Goal: Find specific page/section: Find specific page/section

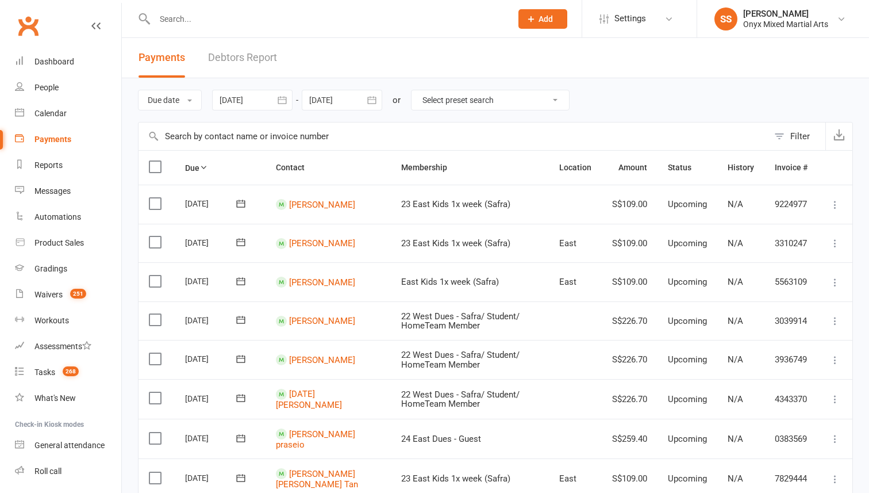
click at [277, 103] on button "button" at bounding box center [282, 100] width 21 height 21
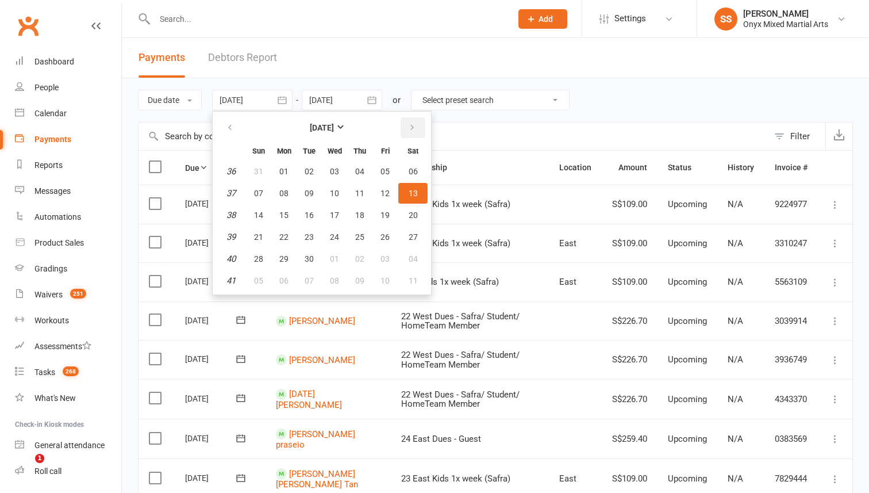
click at [417, 125] on button "button" at bounding box center [413, 127] width 25 height 21
click at [319, 208] on button "14" at bounding box center [309, 215] width 24 height 21
type input "[DATE]"
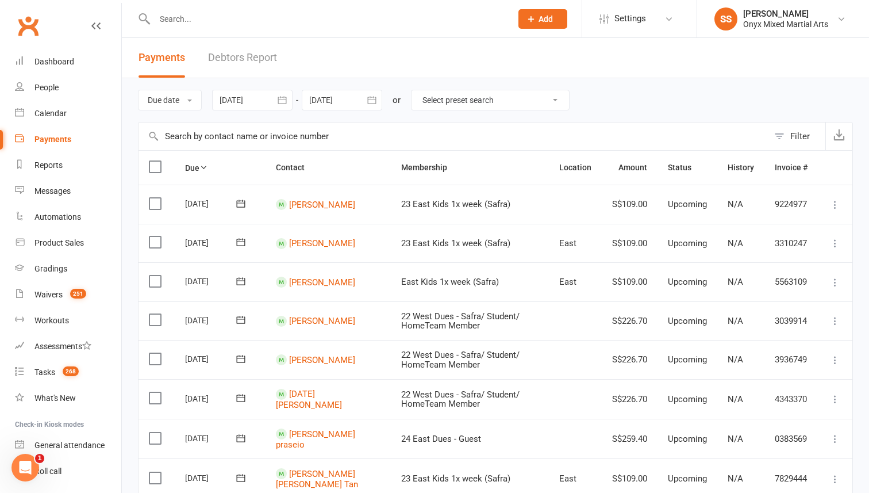
click at [368, 102] on icon "button" at bounding box center [372, 100] width 12 height 12
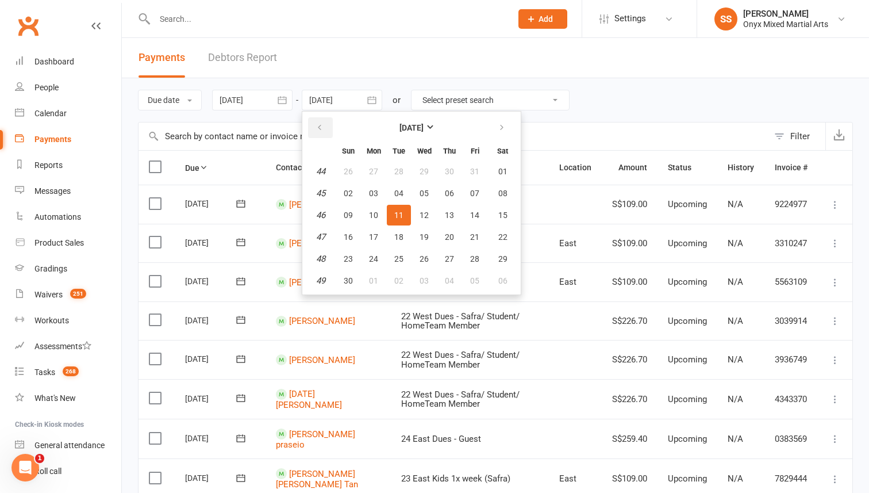
click at [323, 129] on icon "button" at bounding box center [320, 127] width 8 height 9
click at [405, 217] on button "14" at bounding box center [399, 215] width 24 height 21
type input "[DATE]"
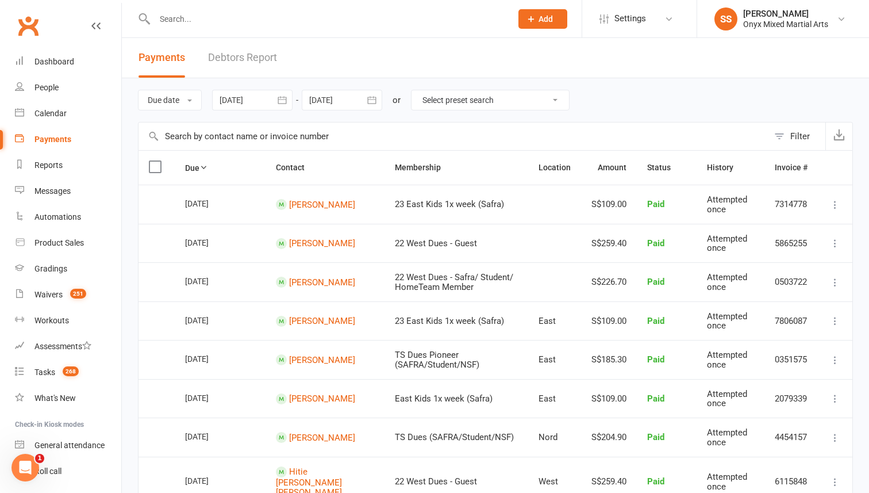
click at [277, 95] on button "button" at bounding box center [282, 100] width 21 height 21
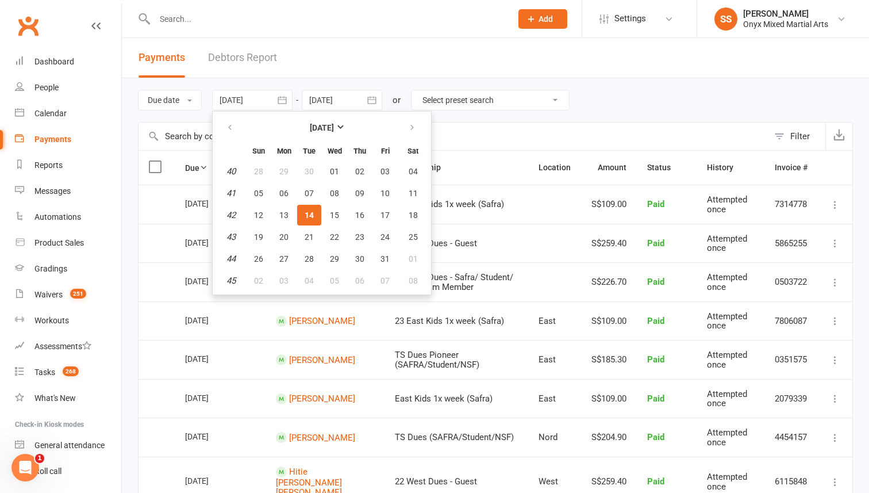
click at [364, 97] on button "button" at bounding box center [372, 100] width 21 height 21
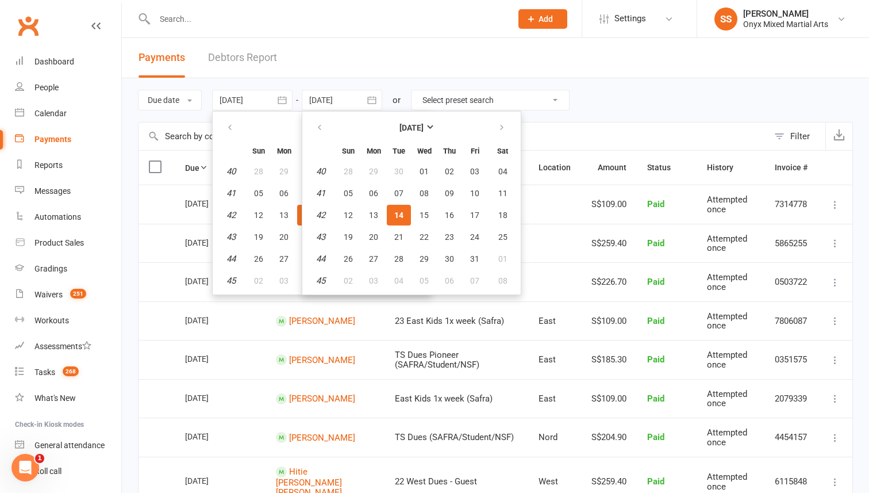
click at [374, 104] on icon "button" at bounding box center [371, 99] width 9 height 7
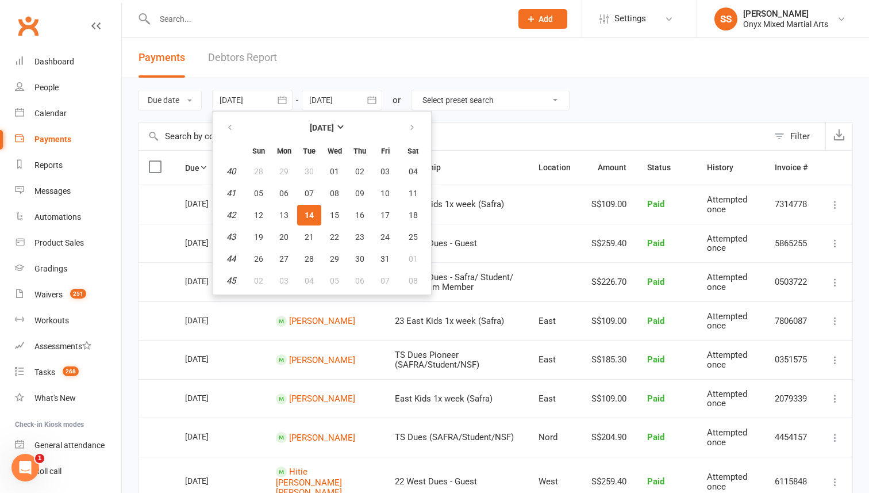
click at [288, 101] on icon "button" at bounding box center [283, 100] width 12 height 12
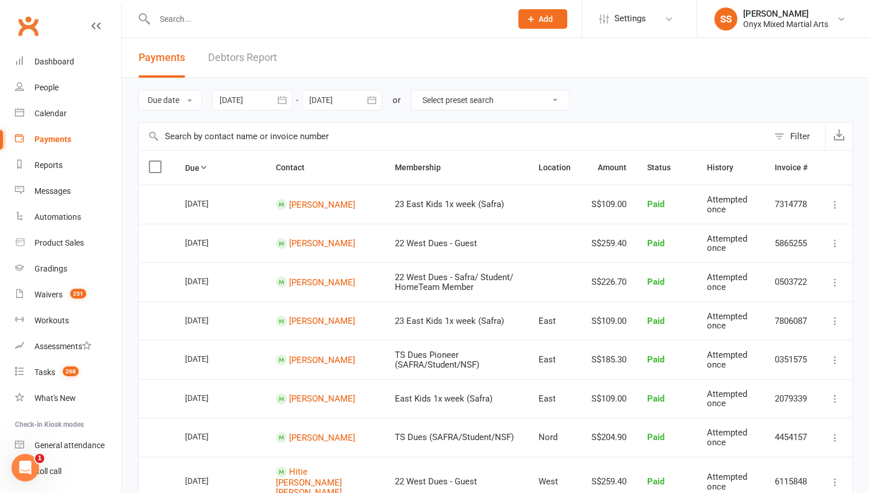
click at [795, 134] on div "Filter" at bounding box center [801, 136] width 20 height 14
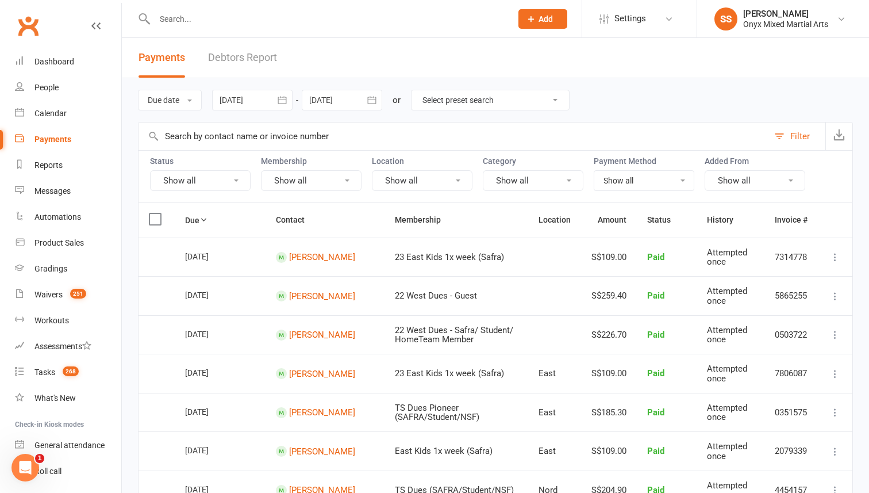
click at [420, 177] on button "Show all" at bounding box center [422, 180] width 101 height 21
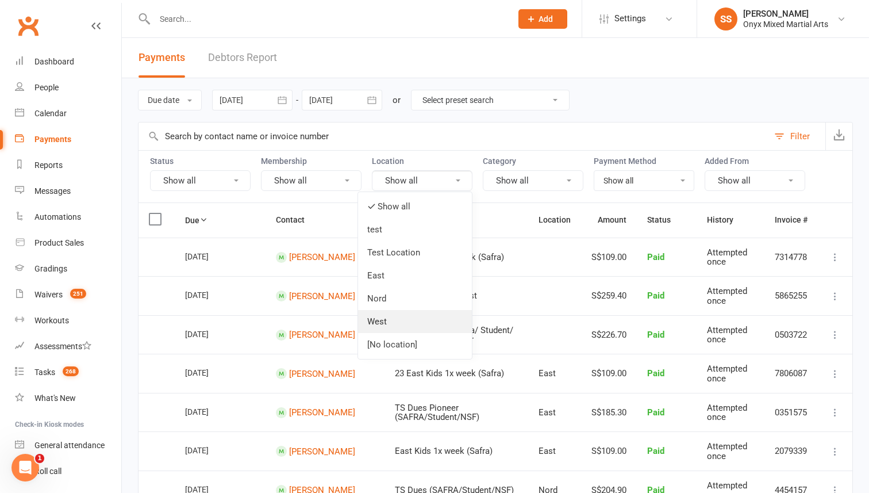
click at [412, 320] on link "West" at bounding box center [415, 321] width 114 height 23
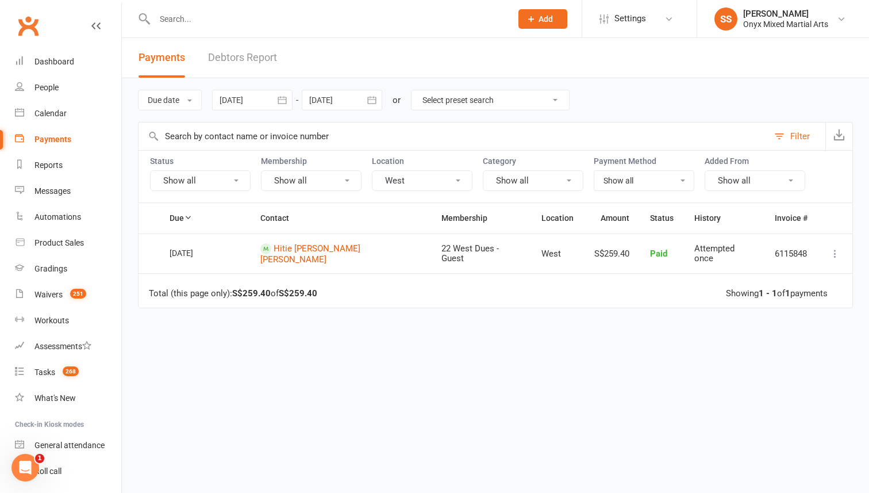
click at [455, 181] on button "West" at bounding box center [422, 180] width 101 height 21
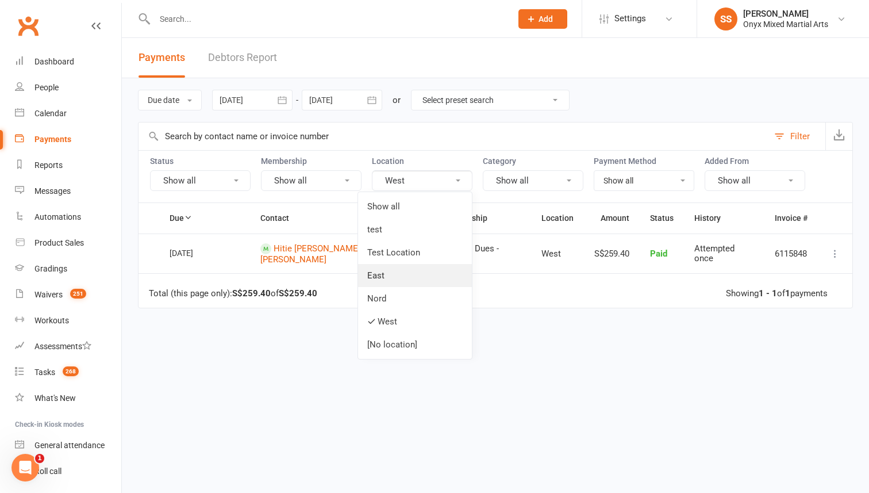
click at [414, 280] on link "East" at bounding box center [415, 275] width 114 height 23
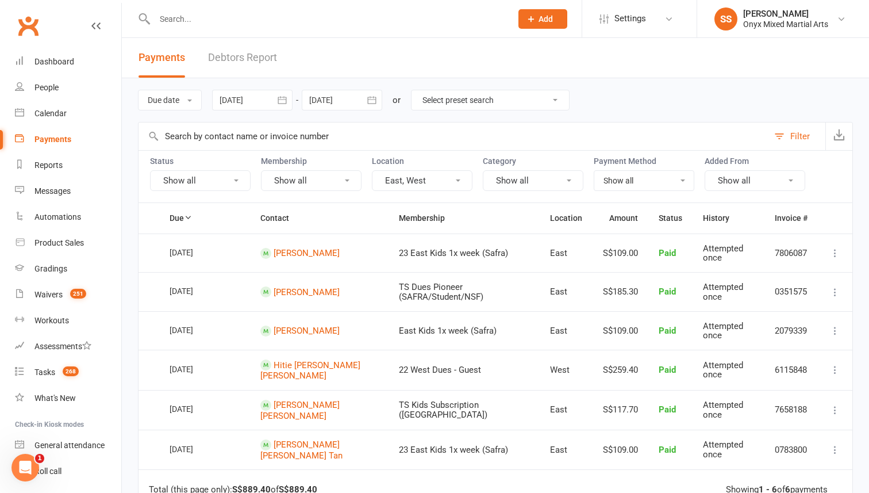
click at [447, 180] on button "East, West" at bounding box center [422, 180] width 101 height 21
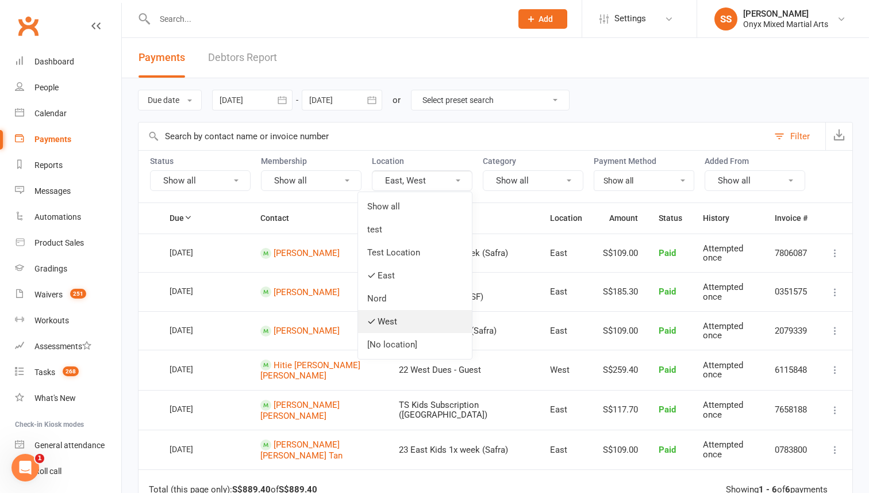
click at [416, 315] on link "West" at bounding box center [415, 321] width 114 height 23
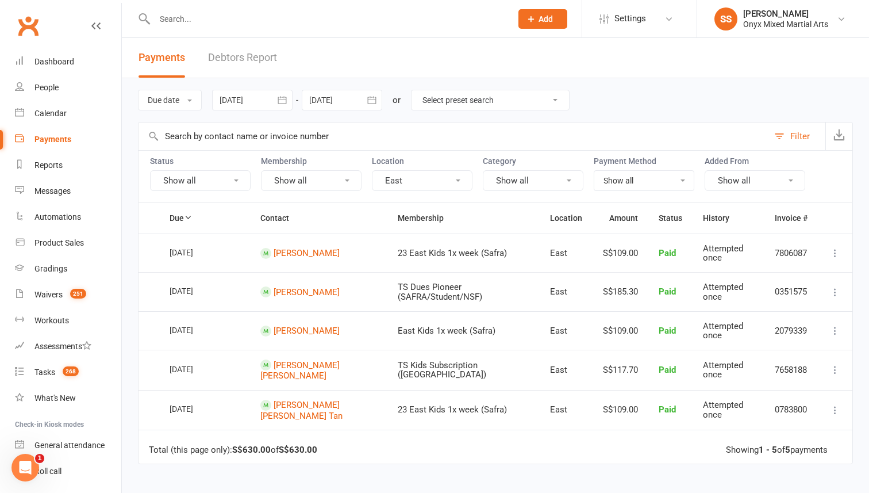
scroll to position [23, 0]
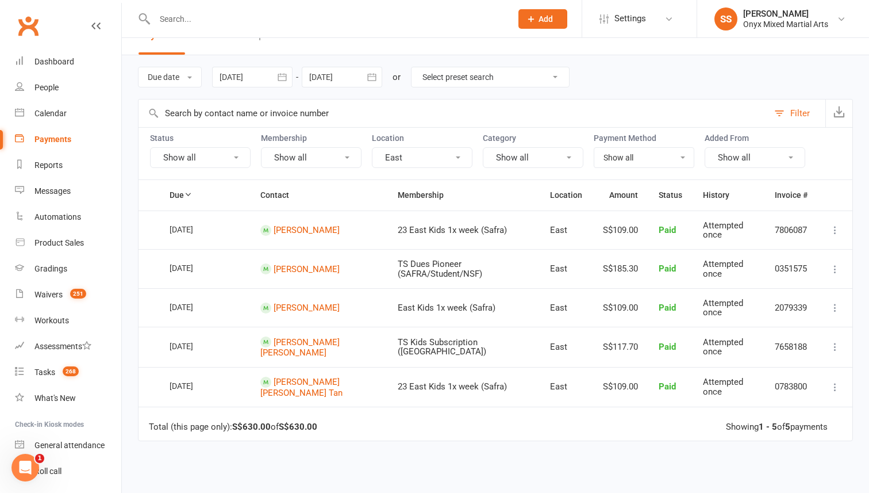
click at [237, 74] on div at bounding box center [252, 77] width 81 height 21
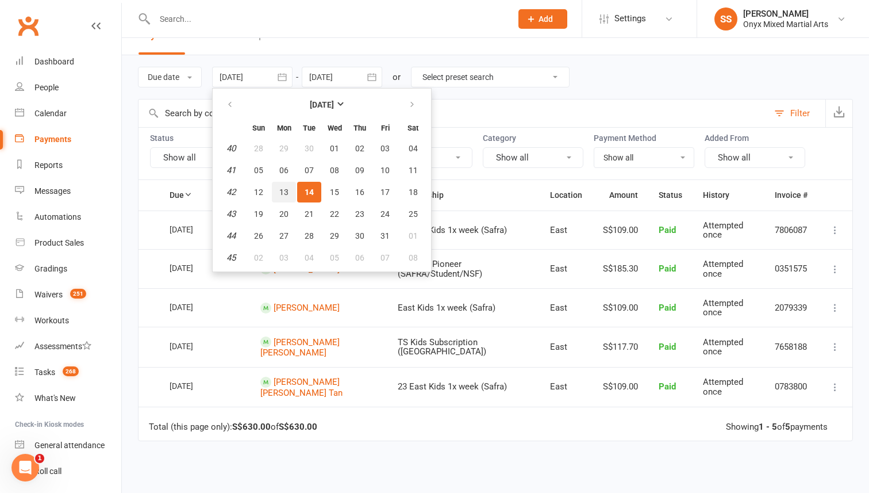
click at [287, 197] on button "13" at bounding box center [284, 192] width 24 height 21
type input "[DATE]"
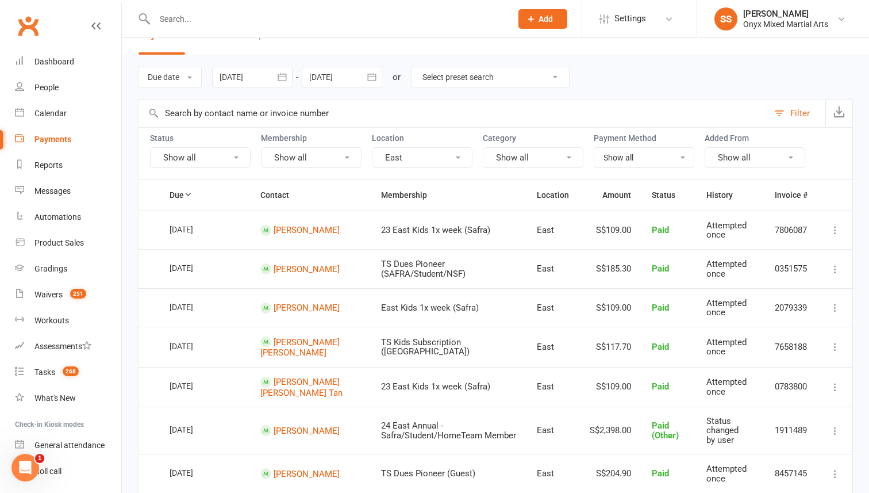
click at [350, 77] on div at bounding box center [342, 77] width 81 height 21
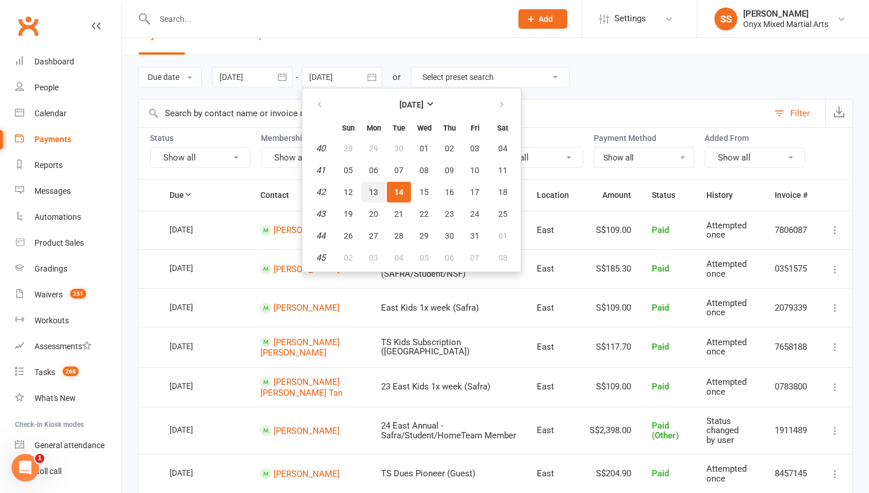
click at [373, 189] on span "13" at bounding box center [373, 191] width 9 height 9
type input "[DATE]"
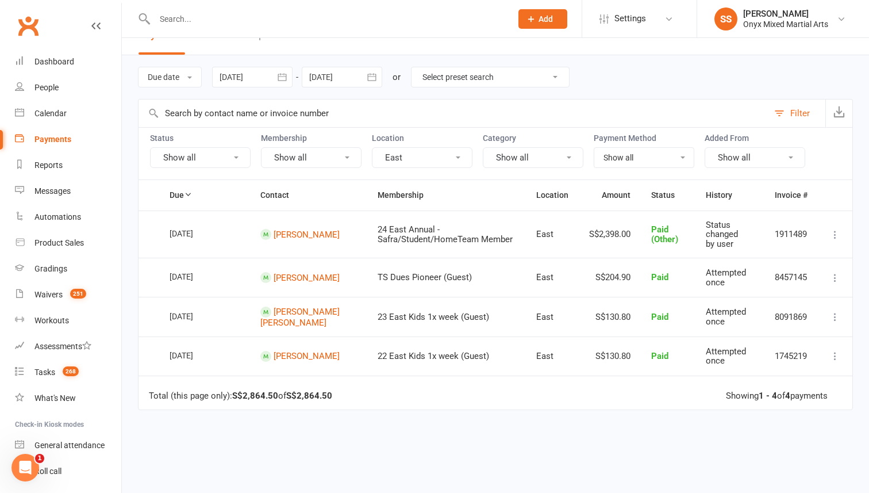
click at [454, 163] on button "East" at bounding box center [422, 157] width 101 height 21
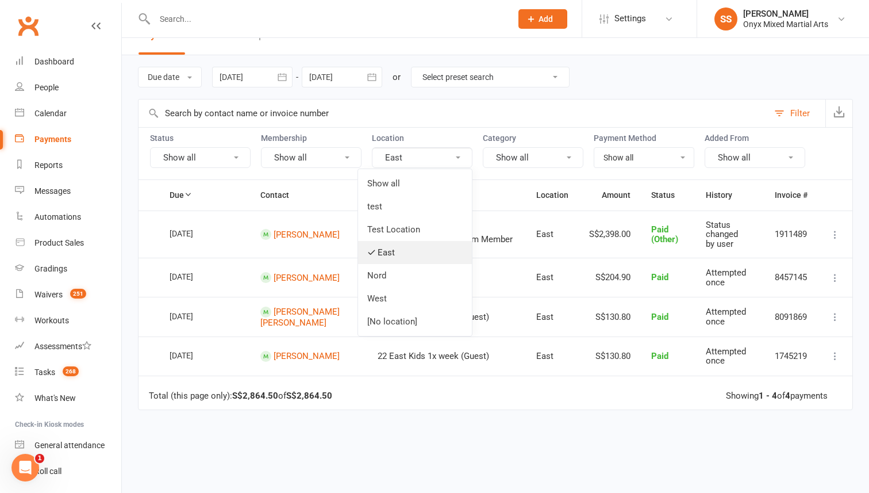
click at [402, 248] on link "East" at bounding box center [415, 252] width 114 height 23
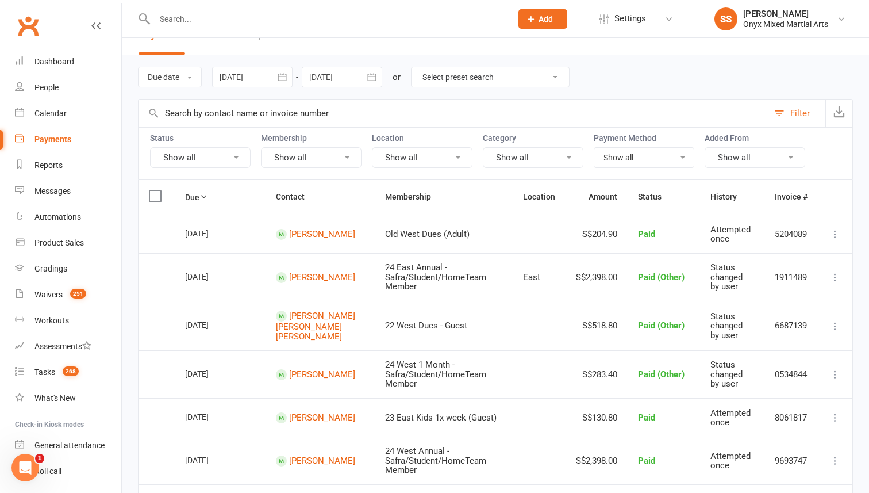
click at [438, 161] on button "Show all" at bounding box center [422, 157] width 101 height 21
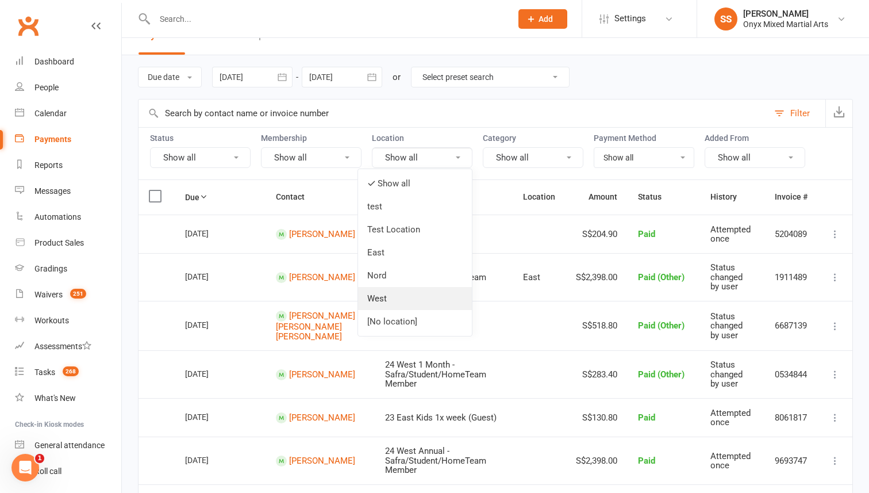
click at [422, 296] on link "West" at bounding box center [415, 298] width 114 height 23
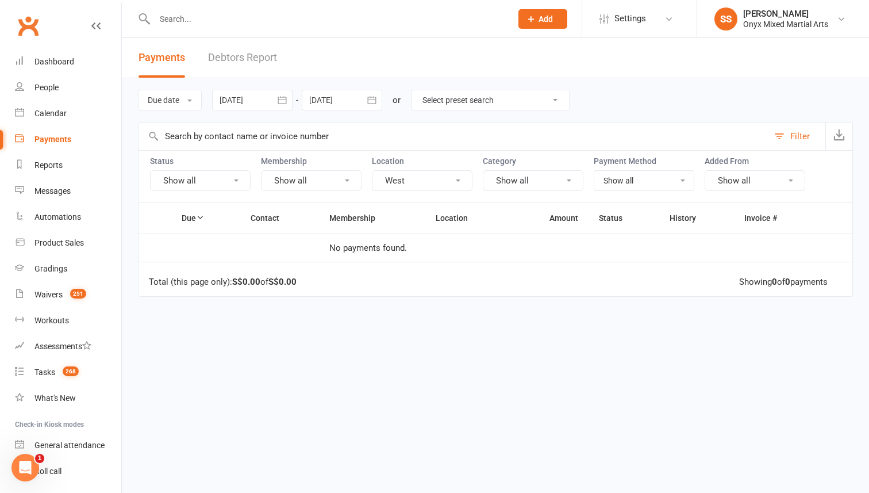
scroll to position [0, 0]
click at [415, 182] on button "West" at bounding box center [422, 180] width 101 height 21
click at [419, 201] on link "Show all" at bounding box center [415, 206] width 114 height 23
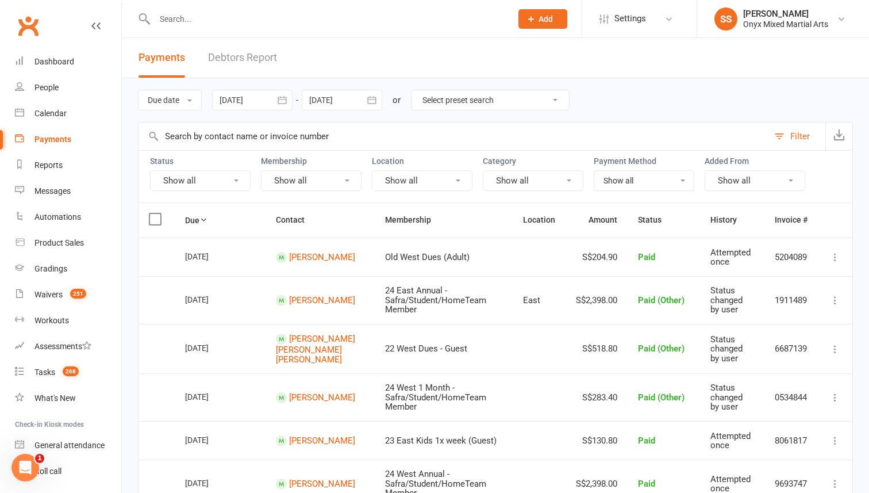
click at [465, 183] on button "Show all" at bounding box center [422, 180] width 101 height 21
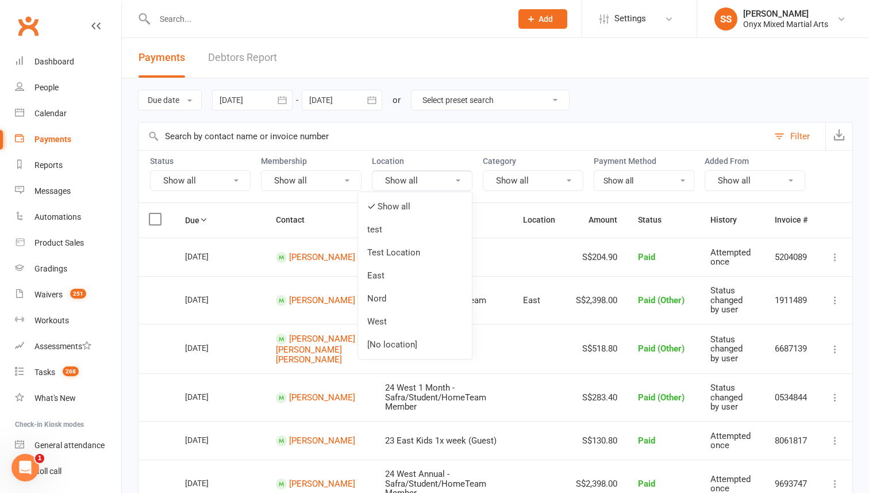
click at [450, 178] on button "Show all" at bounding box center [422, 180] width 101 height 21
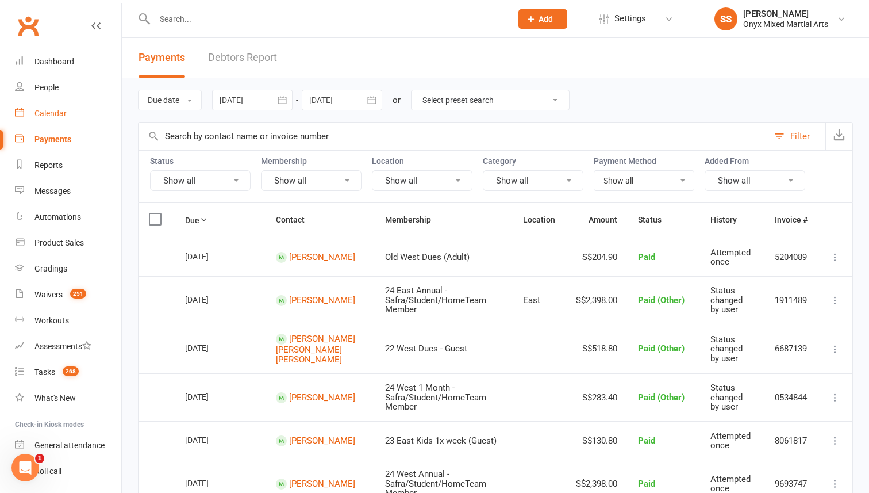
click at [67, 117] on link "Calendar" at bounding box center [68, 114] width 106 height 26
click at [54, 115] on div "Calendar" at bounding box center [51, 113] width 32 height 9
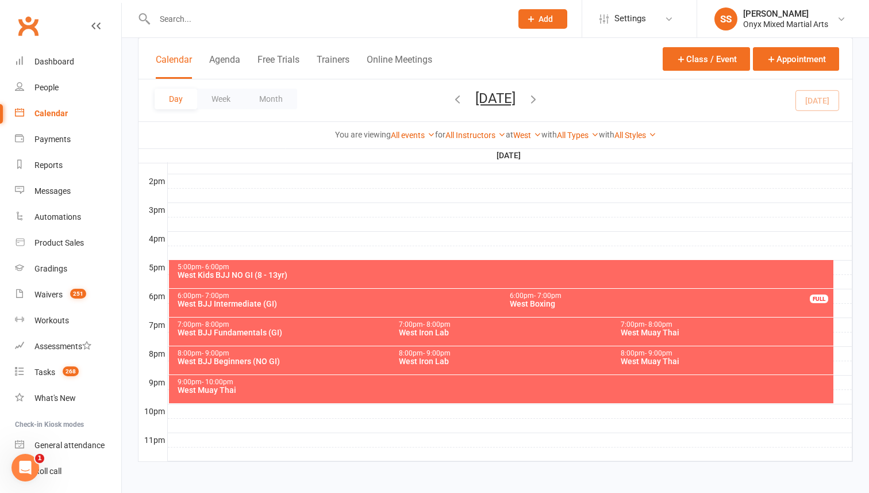
scroll to position [464, 0]
